Goal: Task Accomplishment & Management: Complete application form

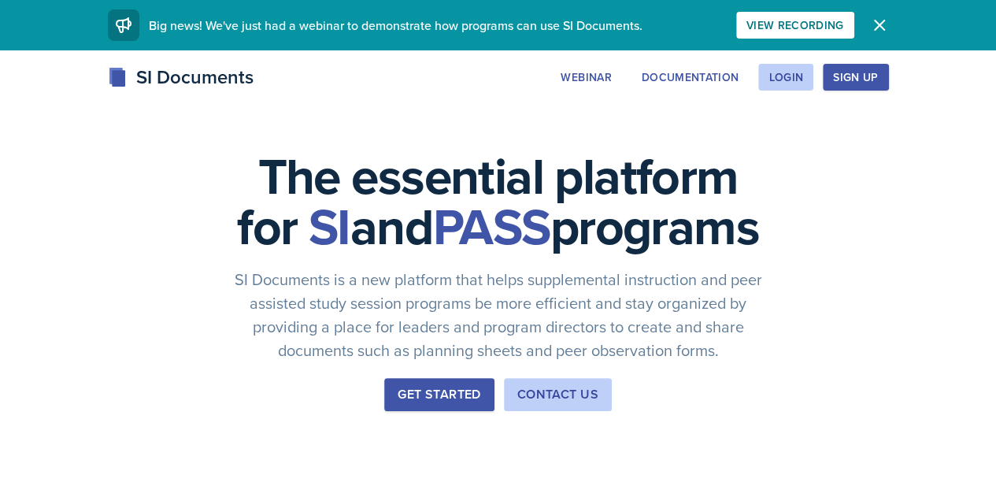
drag, startPoint x: 582, startPoint y: 159, endPoint x: 345, endPoint y: 125, distance: 240.1
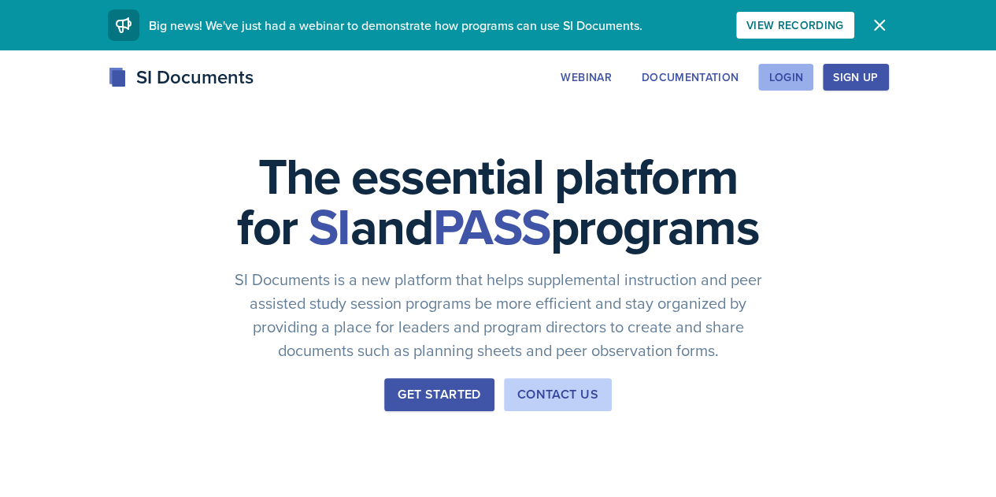
click at [803, 76] on div "Login" at bounding box center [785, 77] width 35 height 13
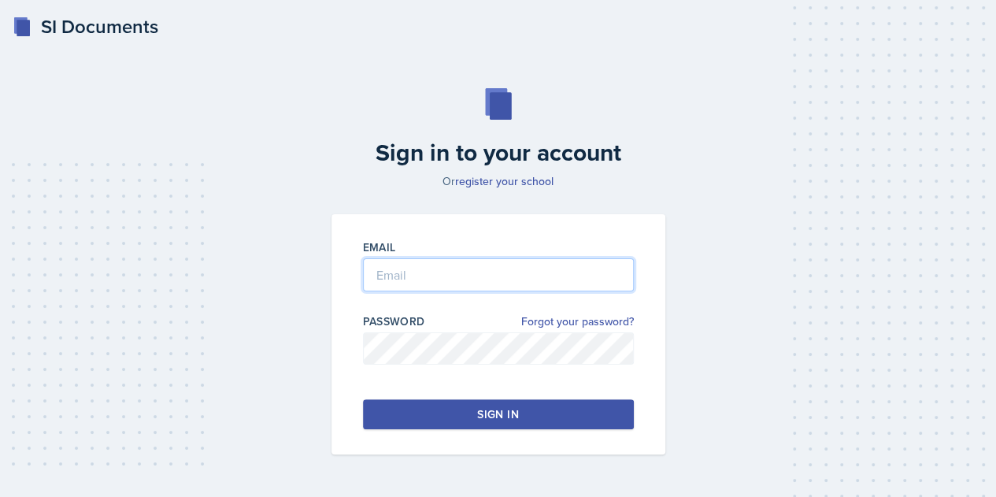
type input "Hare"
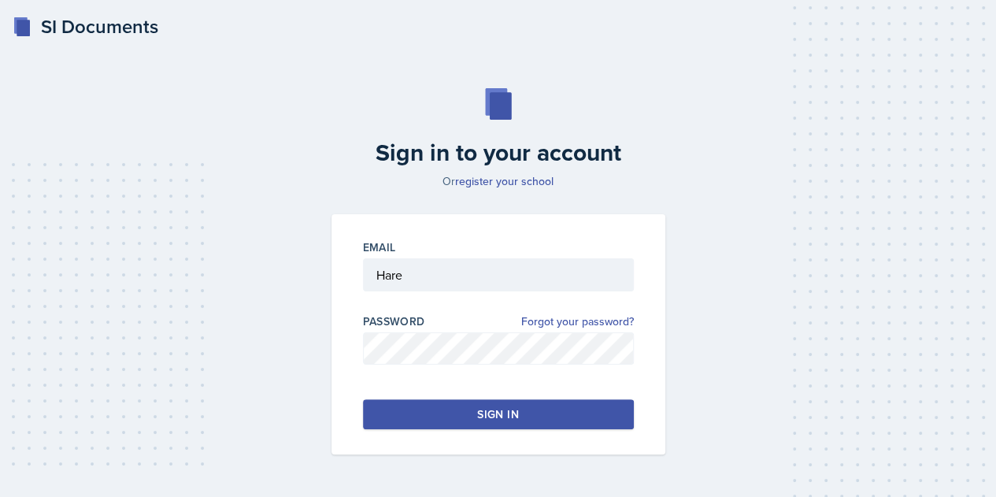
click at [460, 418] on button "Sign in" at bounding box center [498, 414] width 271 height 30
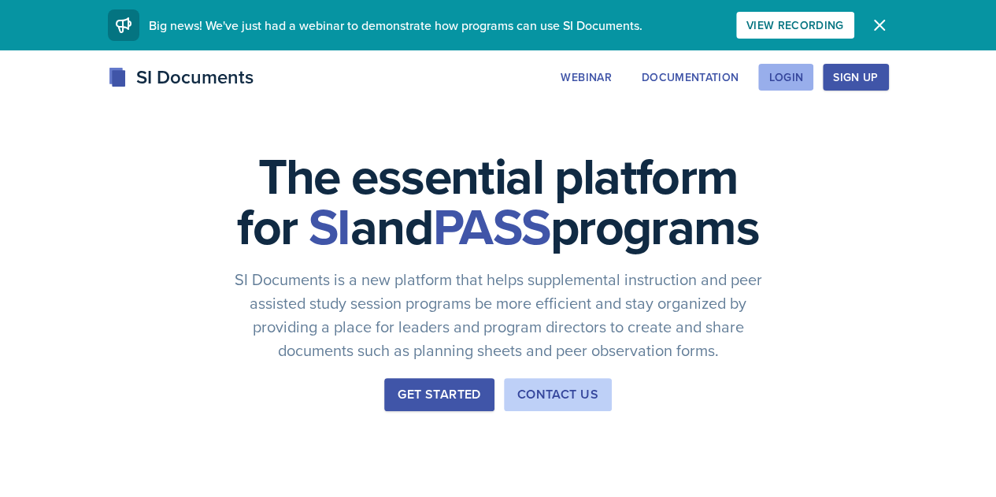
click at [813, 87] on button "Login" at bounding box center [785, 77] width 55 height 27
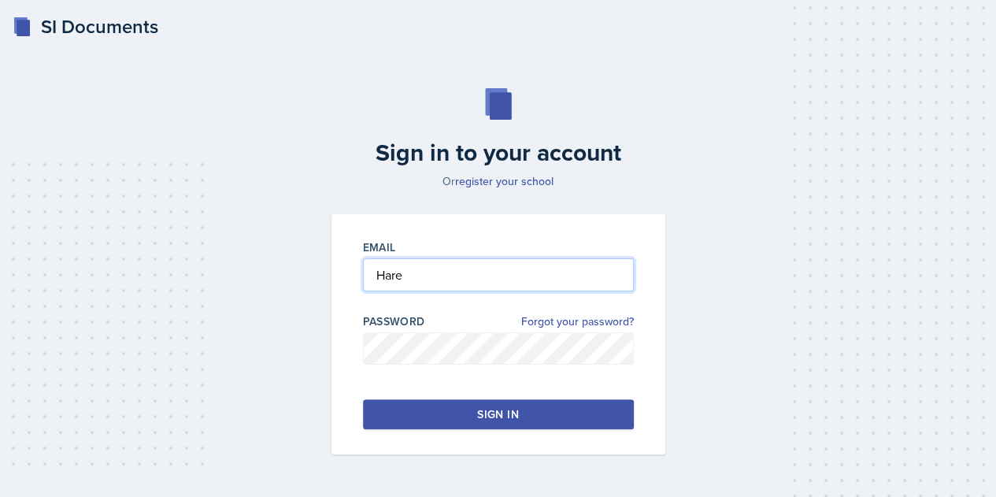
click at [447, 279] on input "Hare" at bounding box center [498, 274] width 271 height 33
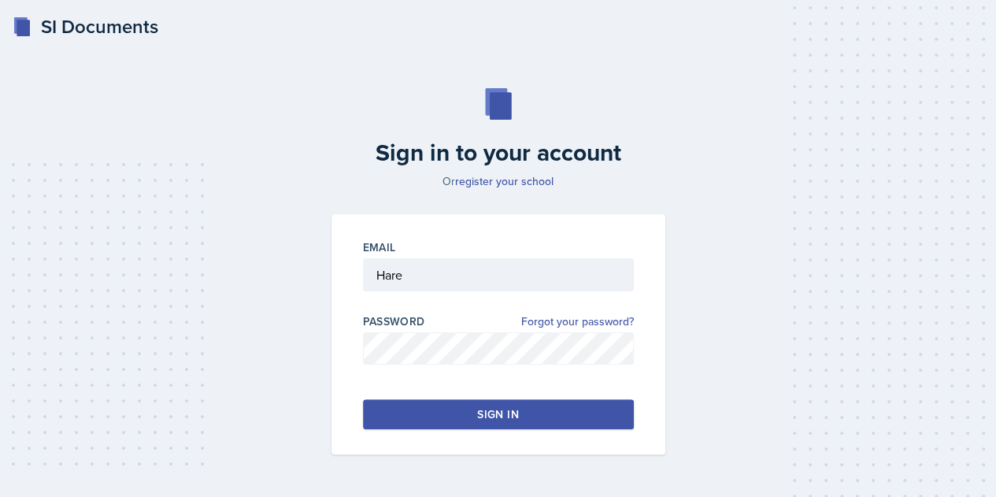
click at [385, 422] on button "Sign in" at bounding box center [498, 414] width 271 height 30
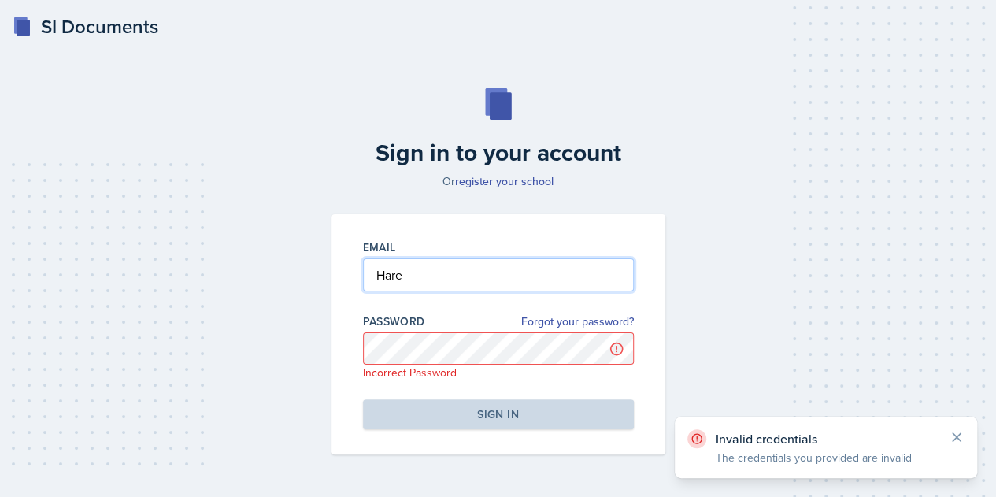
click at [402, 279] on input "Hare" at bounding box center [498, 274] width 271 height 33
drag, startPoint x: 402, startPoint y: 279, endPoint x: 343, endPoint y: 272, distance: 59.6
click at [343, 272] on div "Email Hare Password Forgot your password? Incorrect Password Sign in" at bounding box center [498, 334] width 334 height 240
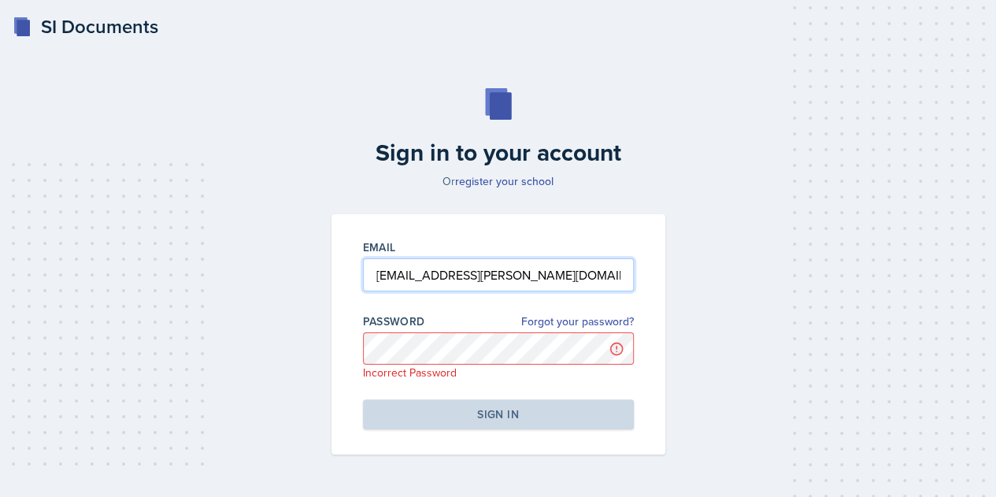
type input "[EMAIL_ADDRESS][PERSON_NAME][DOMAIN_NAME]"
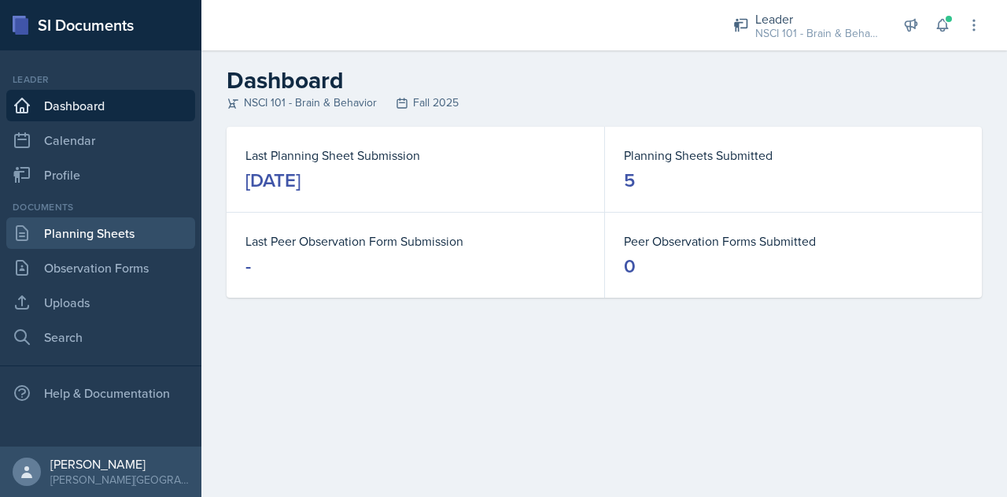
click at [134, 240] on link "Planning Sheets" at bounding box center [100, 232] width 189 height 31
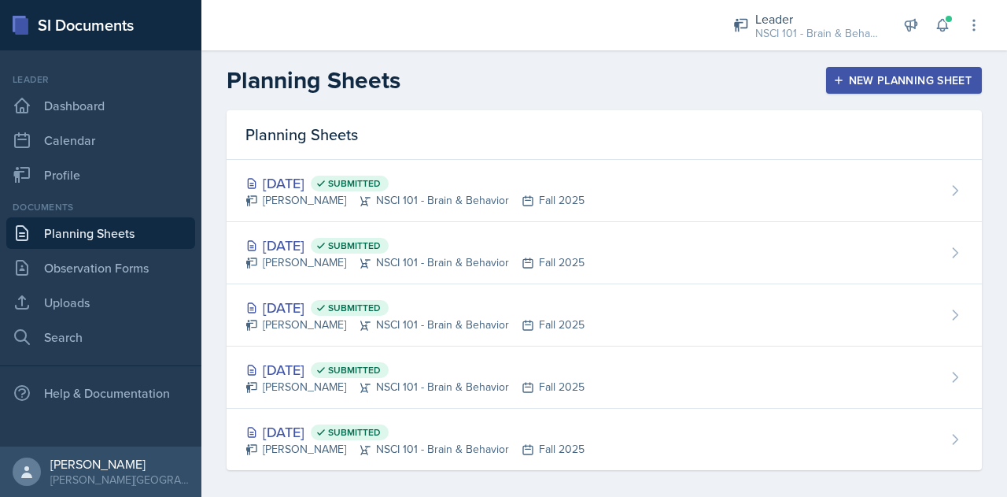
click at [849, 89] on button "New Planning Sheet" at bounding box center [904, 80] width 156 height 27
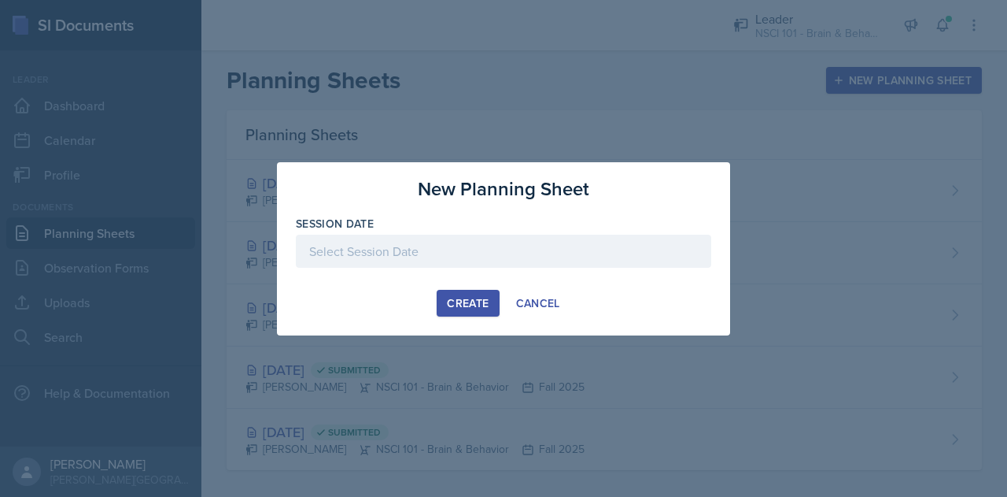
click at [460, 247] on div at bounding box center [504, 251] width 416 height 33
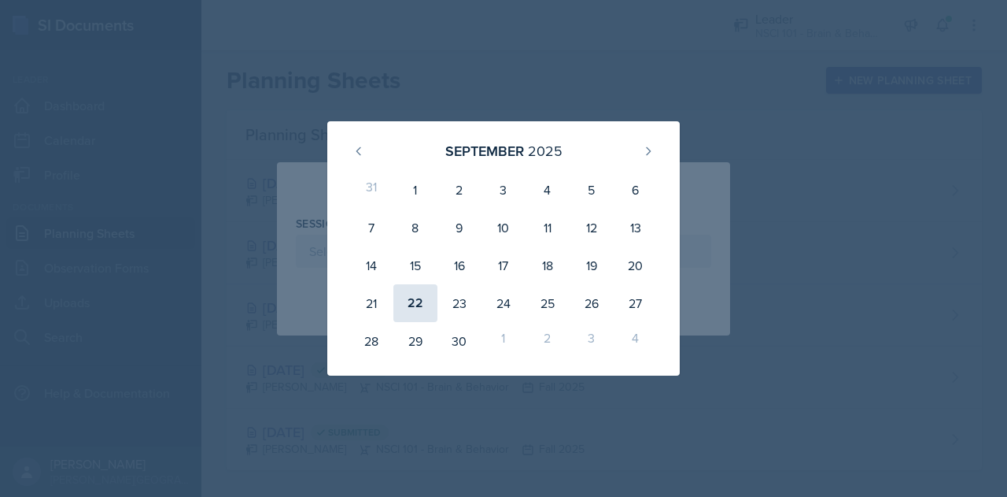
click at [422, 301] on div "22" at bounding box center [416, 303] width 44 height 38
type input "[DATE]"
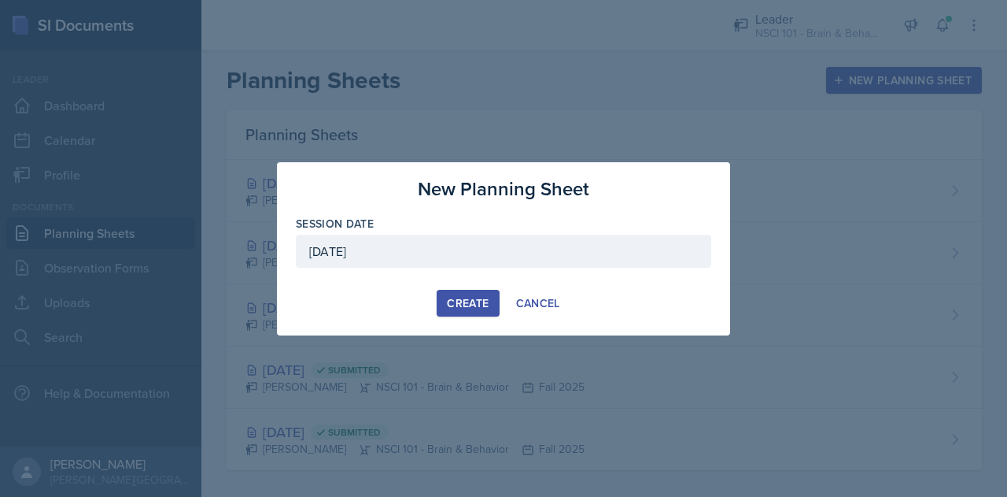
click at [466, 307] on div "Create" at bounding box center [468, 303] width 42 height 13
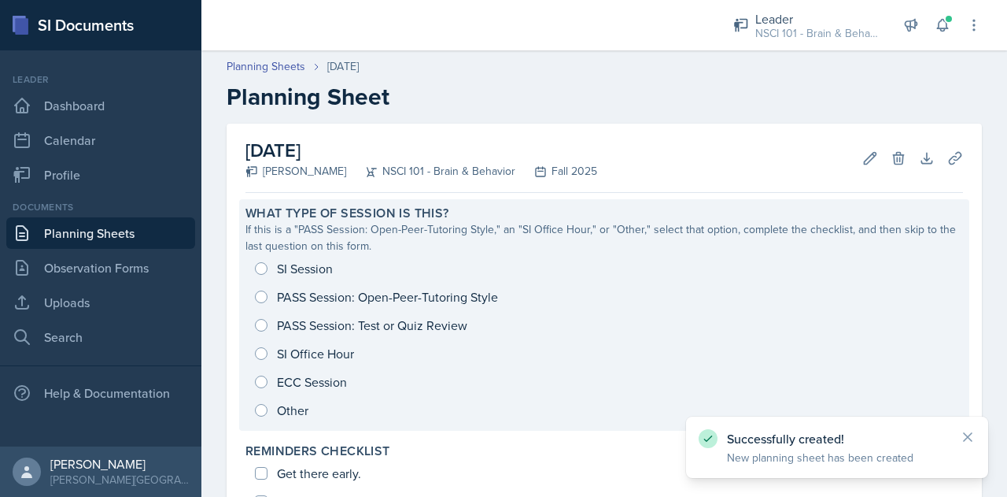
click at [294, 268] on div "SI Session PASS Session: Open-Peer-Tutoring Style PASS Session: Test or Quiz Re…" at bounding box center [605, 339] width 718 height 170
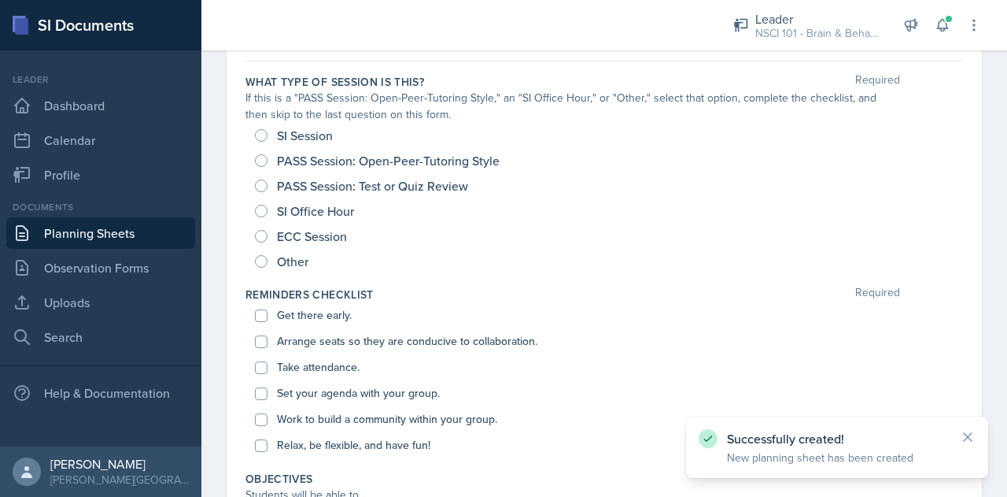
scroll to position [140, 0]
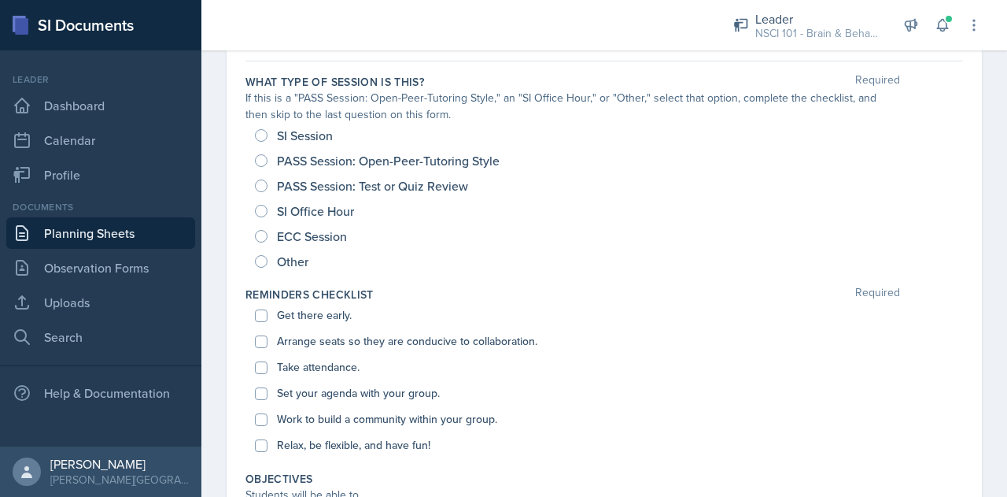
click at [302, 139] on span "SI Session" at bounding box center [305, 136] width 56 height 16
click at [268, 139] on input "SI Session" at bounding box center [261, 135] width 13 height 13
radio input "true"
click at [316, 323] on div "Get there early." at bounding box center [604, 315] width 699 height 26
click at [305, 314] on label "Get there early." at bounding box center [314, 315] width 75 height 17
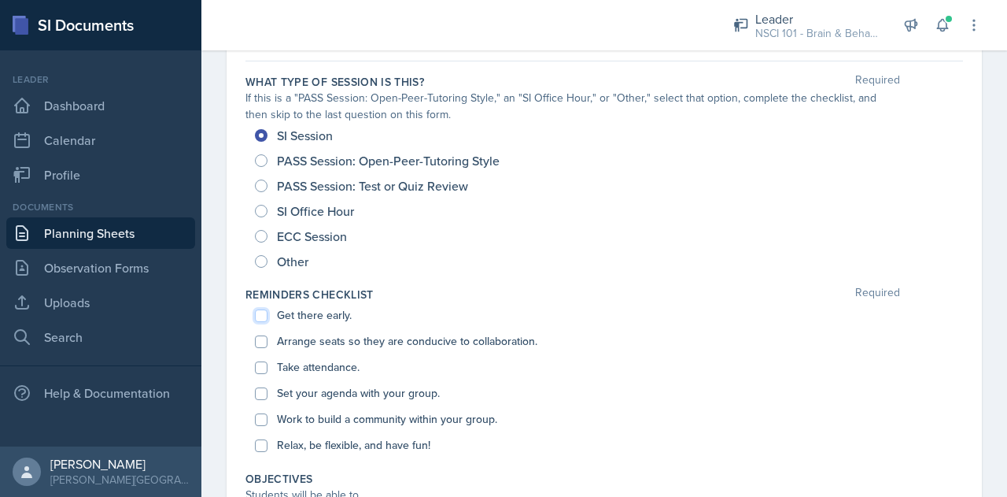
click at [268, 314] on input "Get there early." at bounding box center [261, 315] width 13 height 13
checkbox input "true"
click at [305, 345] on label "Arrange seats so they are conducive to collaboration." at bounding box center [407, 341] width 261 height 17
click at [268, 345] on input "Arrange seats so they are conducive to collaboration." at bounding box center [261, 341] width 13 height 13
checkbox input "true"
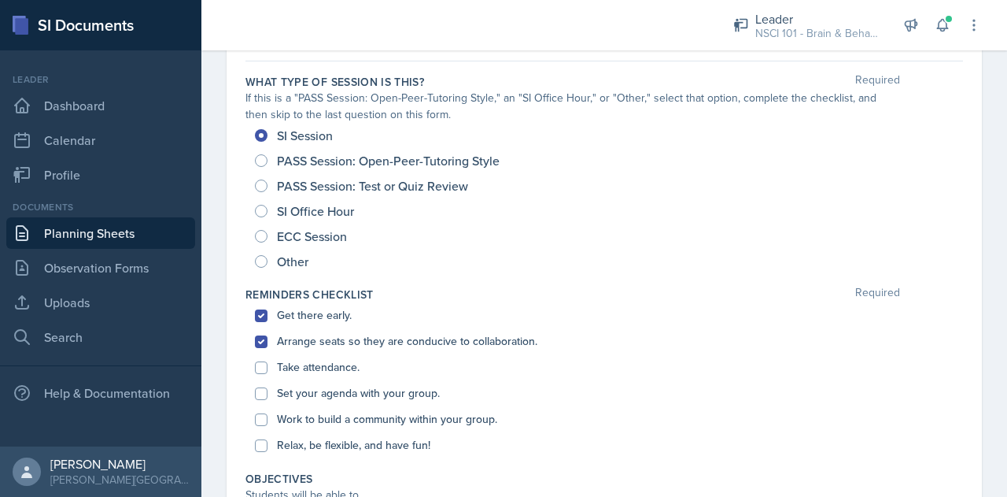
click at [307, 368] on label "Take attendance." at bounding box center [318, 367] width 83 height 17
click at [268, 368] on input "Take attendance." at bounding box center [261, 367] width 13 height 13
checkbox input "true"
click at [309, 400] on label "Set your agenda with your group." at bounding box center [358, 393] width 163 height 17
click at [268, 400] on input "Set your agenda with your group." at bounding box center [261, 393] width 13 height 13
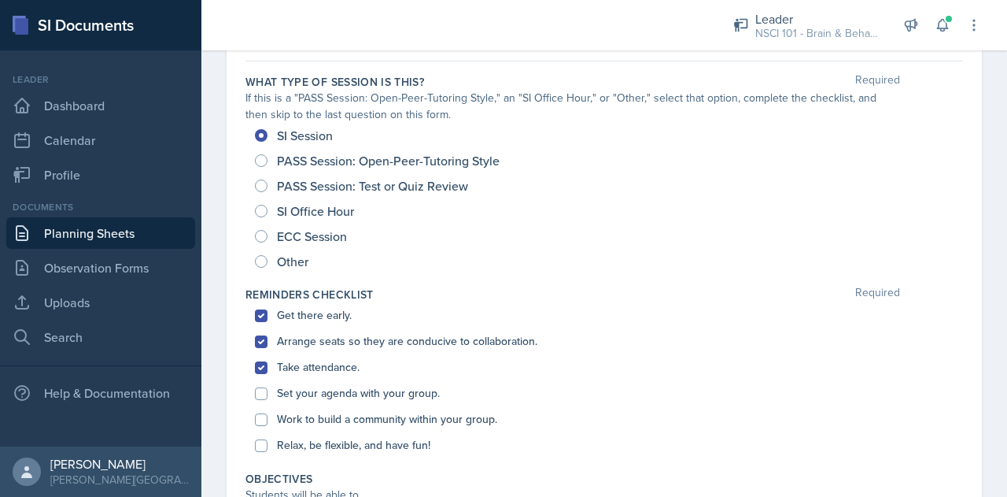
checkbox input "true"
click at [310, 407] on div "Work to build a community within your group." at bounding box center [604, 419] width 699 height 26
click at [311, 415] on label "Work to build a community within your group." at bounding box center [387, 419] width 220 height 17
click at [268, 415] on input "Work to build a community within your group." at bounding box center [261, 419] width 13 height 13
checkbox input "true"
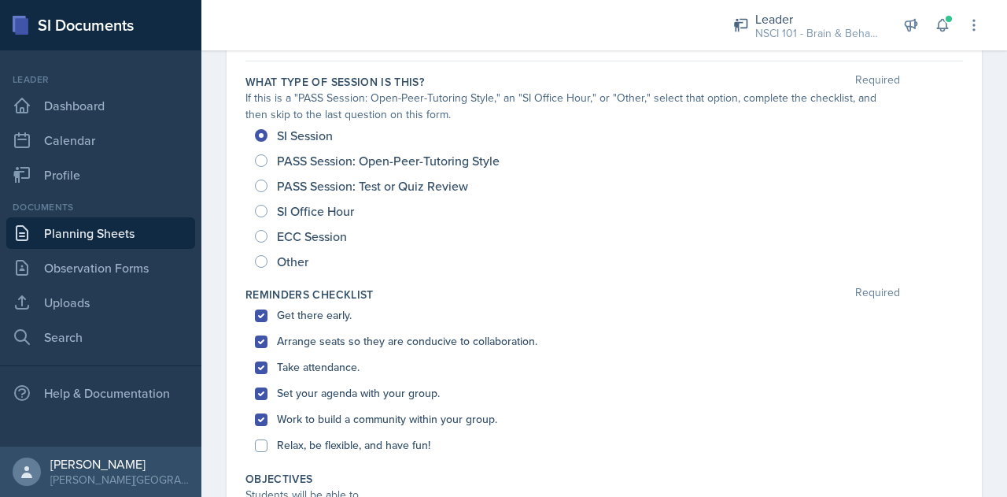
click at [309, 453] on div "Relax, be flexible, and have fun!" at bounding box center [604, 445] width 699 height 26
click at [320, 446] on label "Relax, be flexible, and have fun!" at bounding box center [353, 445] width 153 height 17
click at [268, 446] on input "Relax, be flexible, and have fun!" at bounding box center [261, 445] width 13 height 13
checkbox input "true"
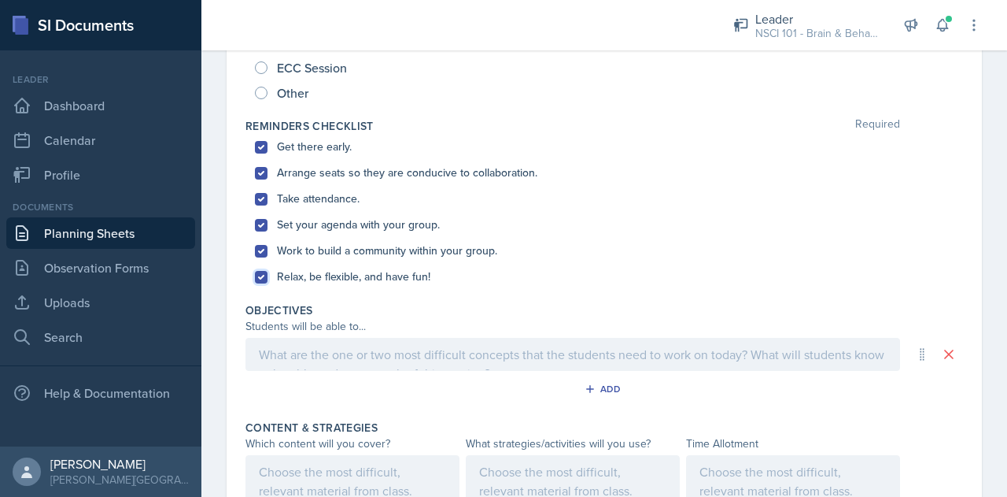
scroll to position [365, 0]
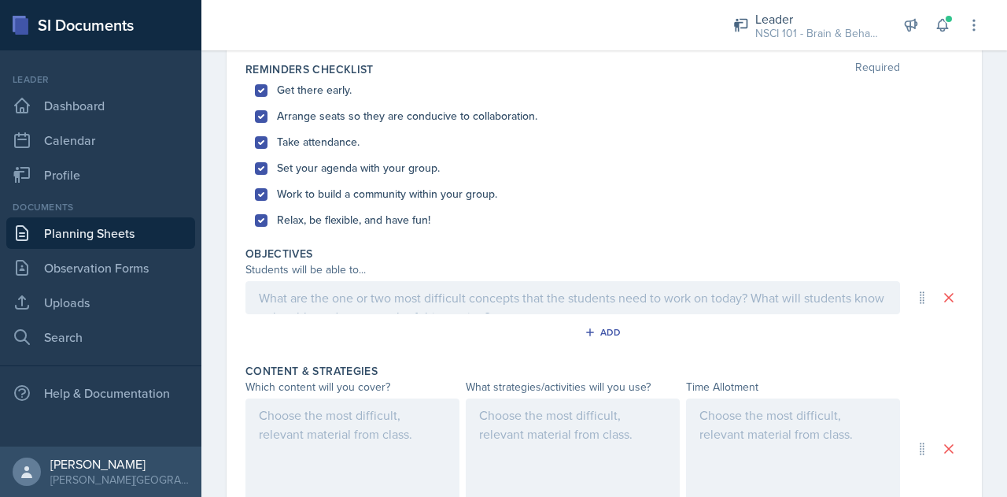
click at [368, 294] on p at bounding box center [573, 297] width 628 height 19
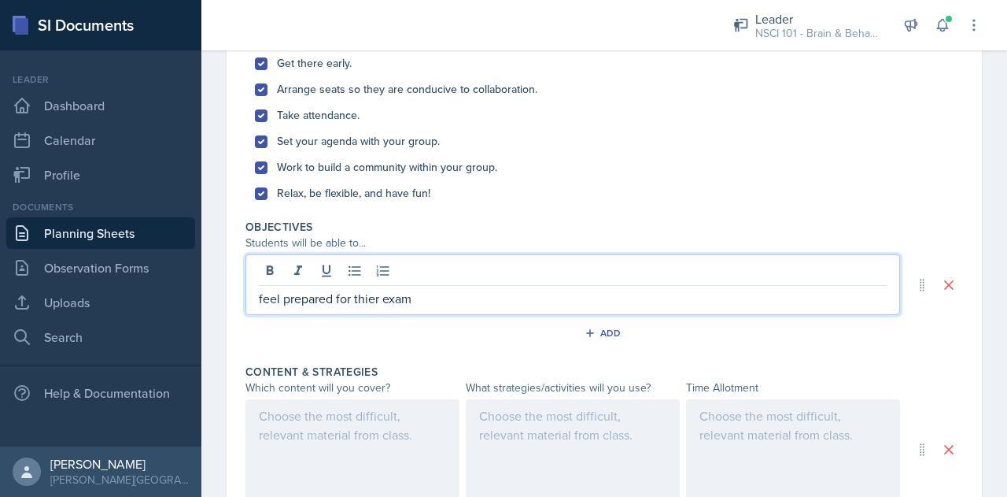
click at [369, 301] on p "feel prepared for thier exam" at bounding box center [573, 298] width 628 height 19
click at [427, 305] on p "feel prepared for their exam" at bounding box center [573, 298] width 628 height 19
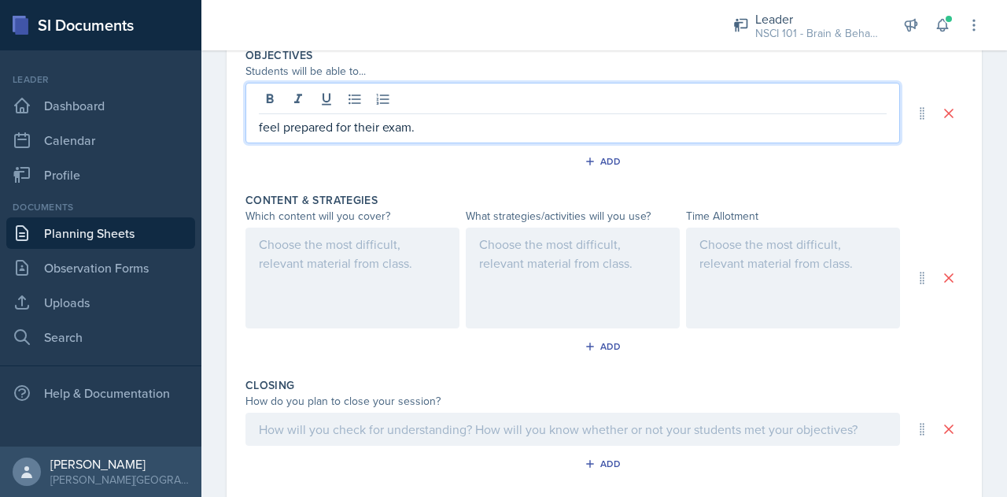
click at [357, 283] on div at bounding box center [353, 277] width 214 height 101
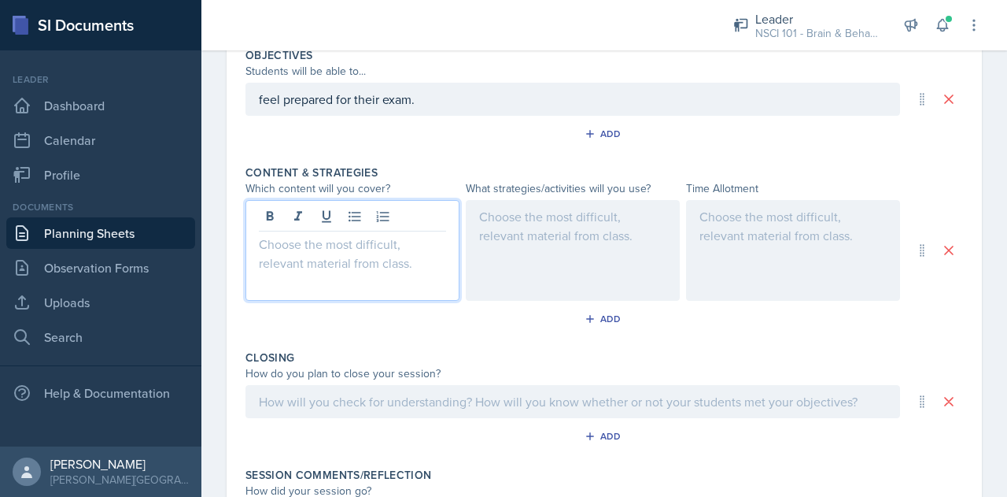
scroll to position [591, 0]
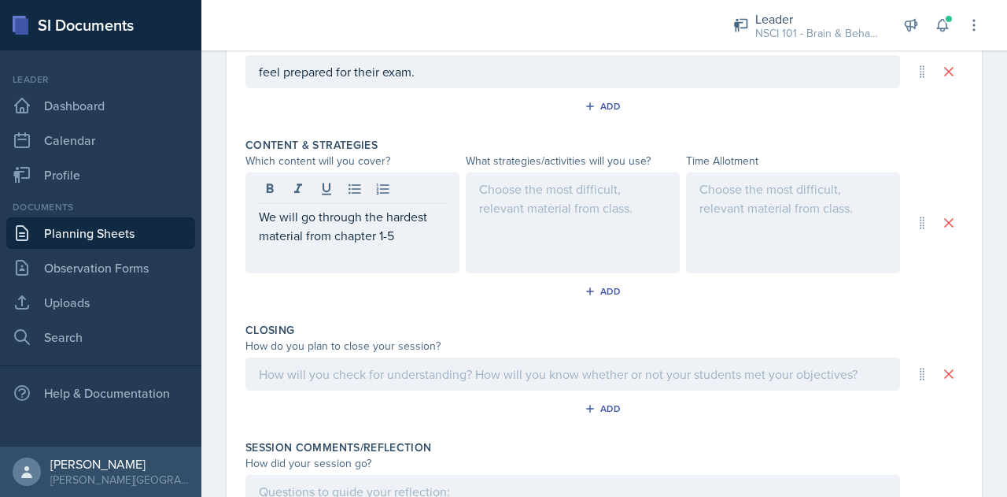
click at [570, 232] on div at bounding box center [573, 222] width 214 height 101
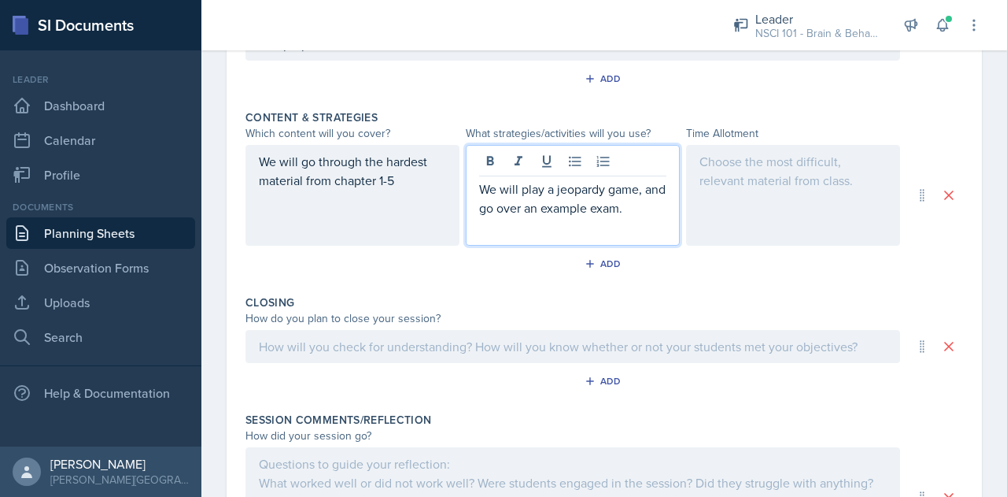
click at [798, 186] on div at bounding box center [793, 195] width 214 height 101
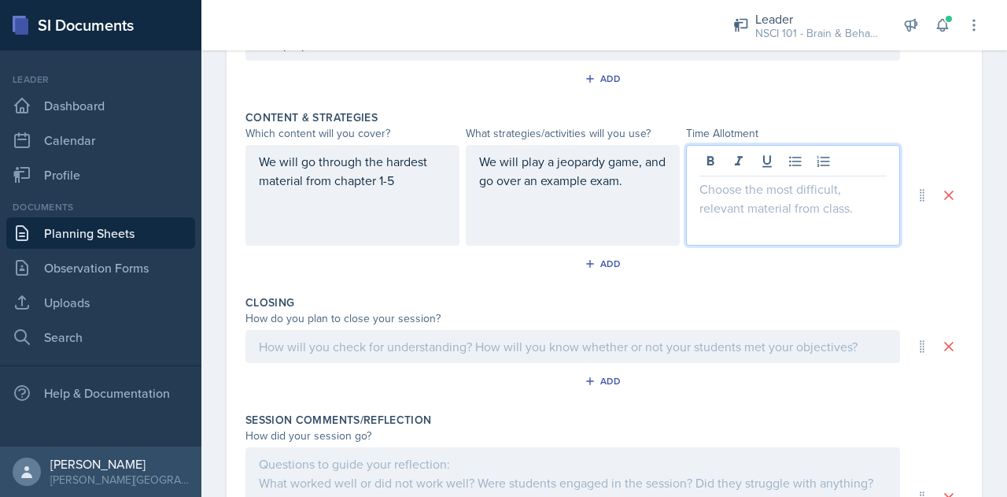
scroll to position [645, 0]
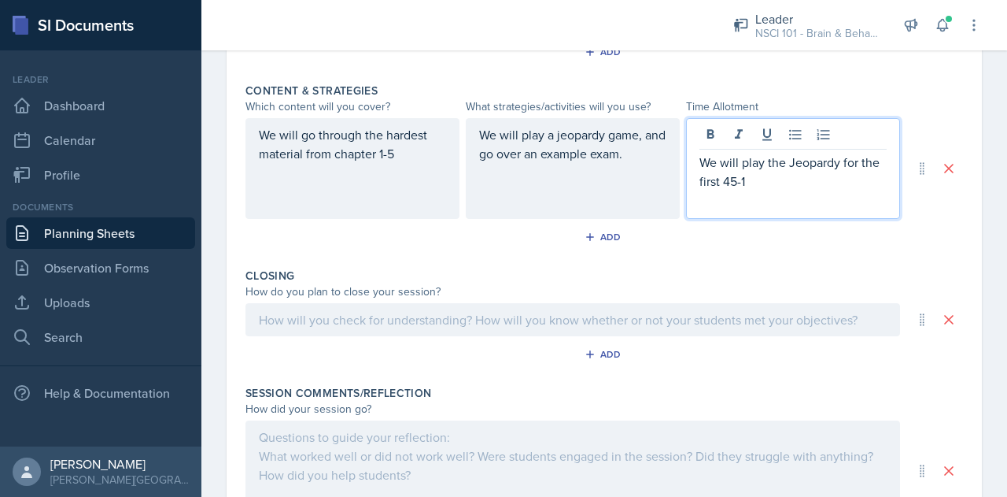
click at [729, 179] on p "We will play the Jeopardy for the first 45-1" at bounding box center [793, 172] width 187 height 38
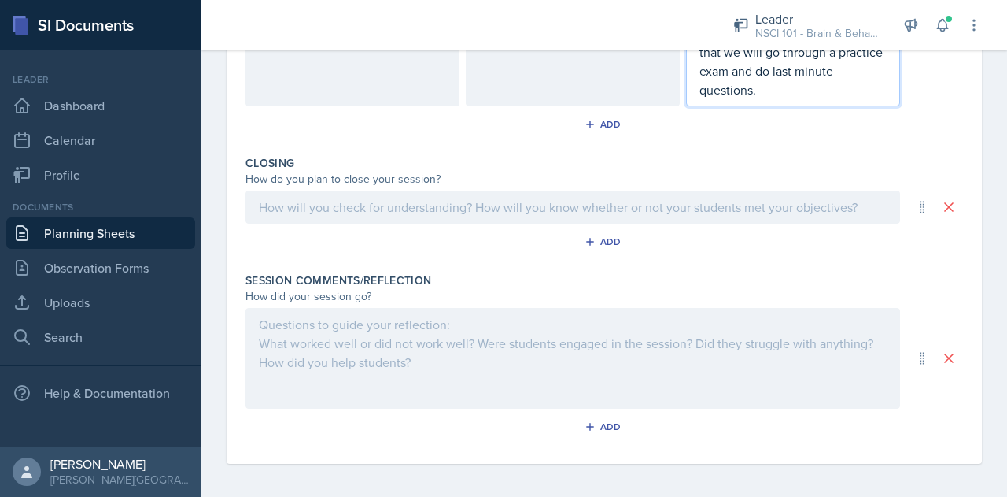
click at [438, 212] on p at bounding box center [573, 207] width 628 height 19
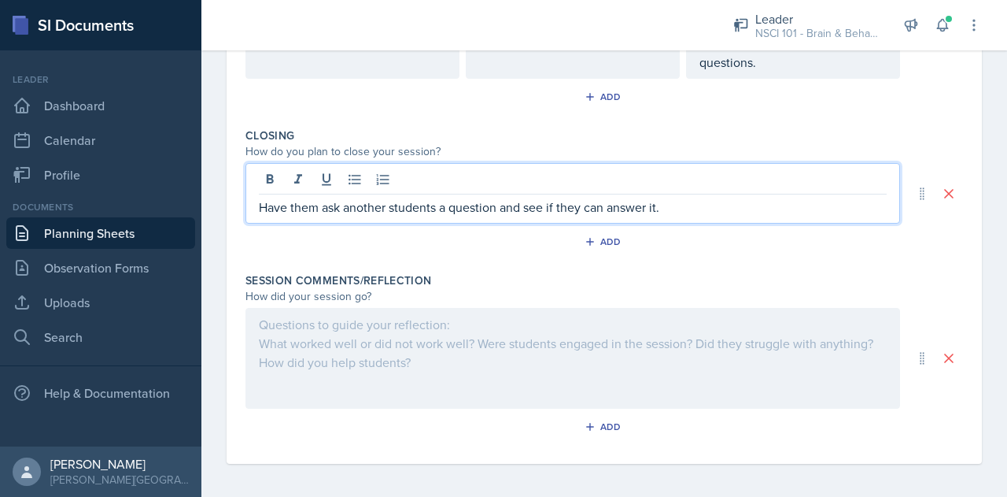
scroll to position [0, 0]
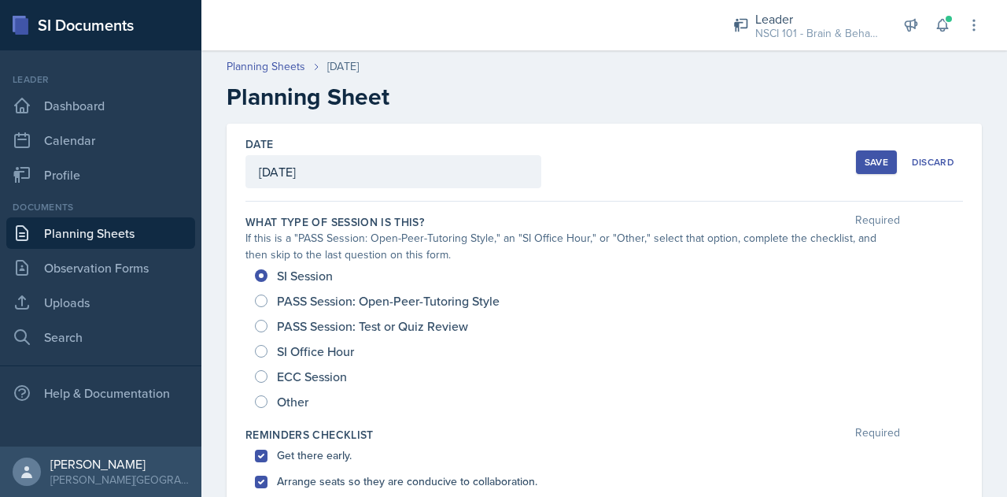
click at [865, 161] on div "Save" at bounding box center [877, 162] width 24 height 13
